Goal: Task Accomplishment & Management: Manage account settings

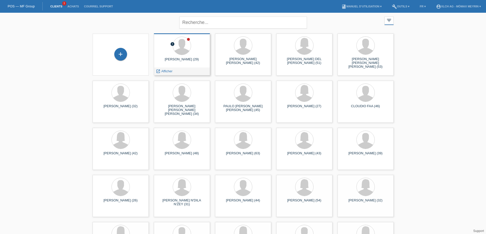
click at [178, 61] on div "[PERSON_NAME] (29)" at bounding box center [182, 61] width 48 height 8
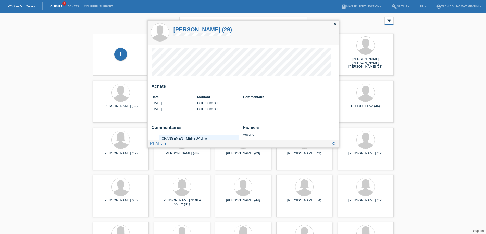
click at [334, 25] on icon "close" at bounding box center [335, 24] width 4 height 4
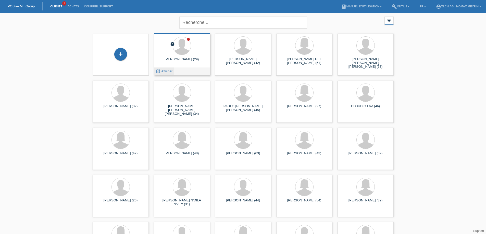
click at [162, 73] on span "Afficher" at bounding box center [166, 71] width 11 height 4
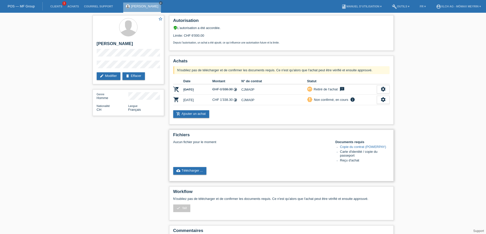
scroll to position [26, 0]
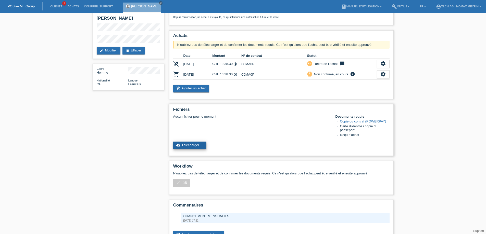
click at [192, 146] on link "cloud_upload Télécharger ..." at bounding box center [189, 146] width 33 height 8
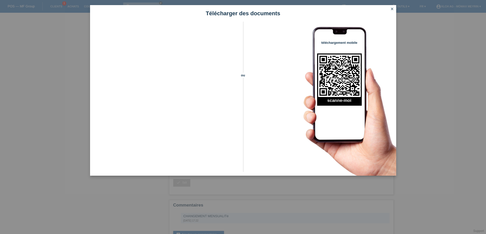
click at [393, 8] on icon "close" at bounding box center [392, 9] width 4 height 4
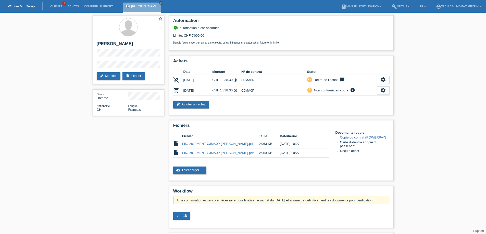
scroll to position [26, 0]
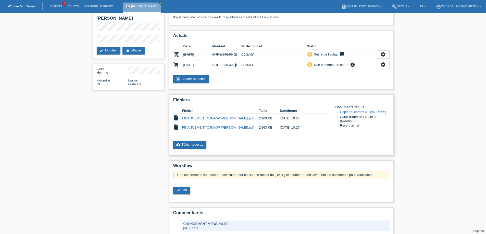
click at [176, 128] on icon "insert_drive_file" at bounding box center [176, 127] width 6 height 6
click at [188, 148] on link "cloud_upload Télécharger ..." at bounding box center [189, 145] width 33 height 8
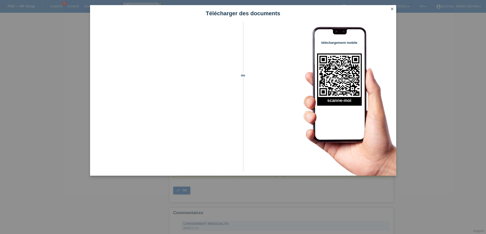
drag, startPoint x: 241, startPoint y: 74, endPoint x: 393, endPoint y: 8, distance: 165.4
click at [393, 8] on icon "close" at bounding box center [392, 9] width 4 height 4
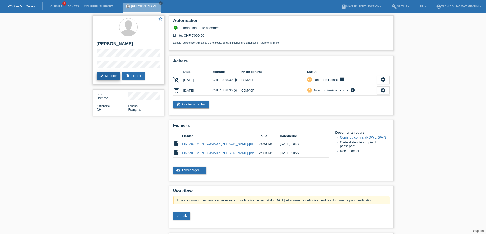
click at [108, 75] on link "edit Modifier" at bounding box center [109, 76] width 24 height 8
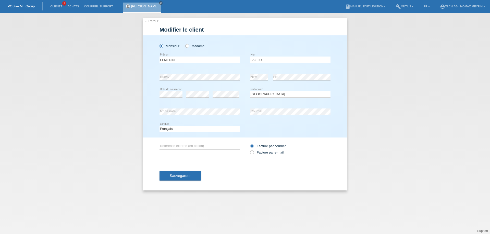
select select "CH"
click at [149, 21] on link "← Retour" at bounding box center [151, 21] width 14 height 4
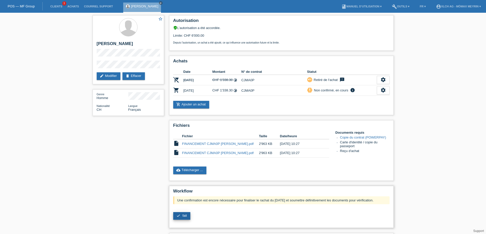
click at [184, 215] on span "fait" at bounding box center [184, 216] width 4 height 4
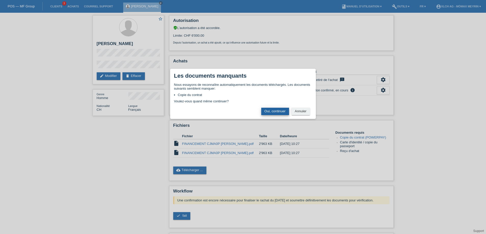
click at [280, 113] on button "Oui, continuer" at bounding box center [275, 111] width 28 height 7
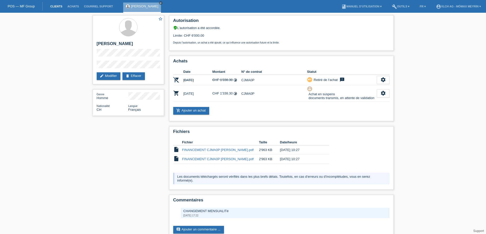
click at [54, 7] on link "Clients" at bounding box center [56, 6] width 17 height 3
